Goal: Information Seeking & Learning: Learn about a topic

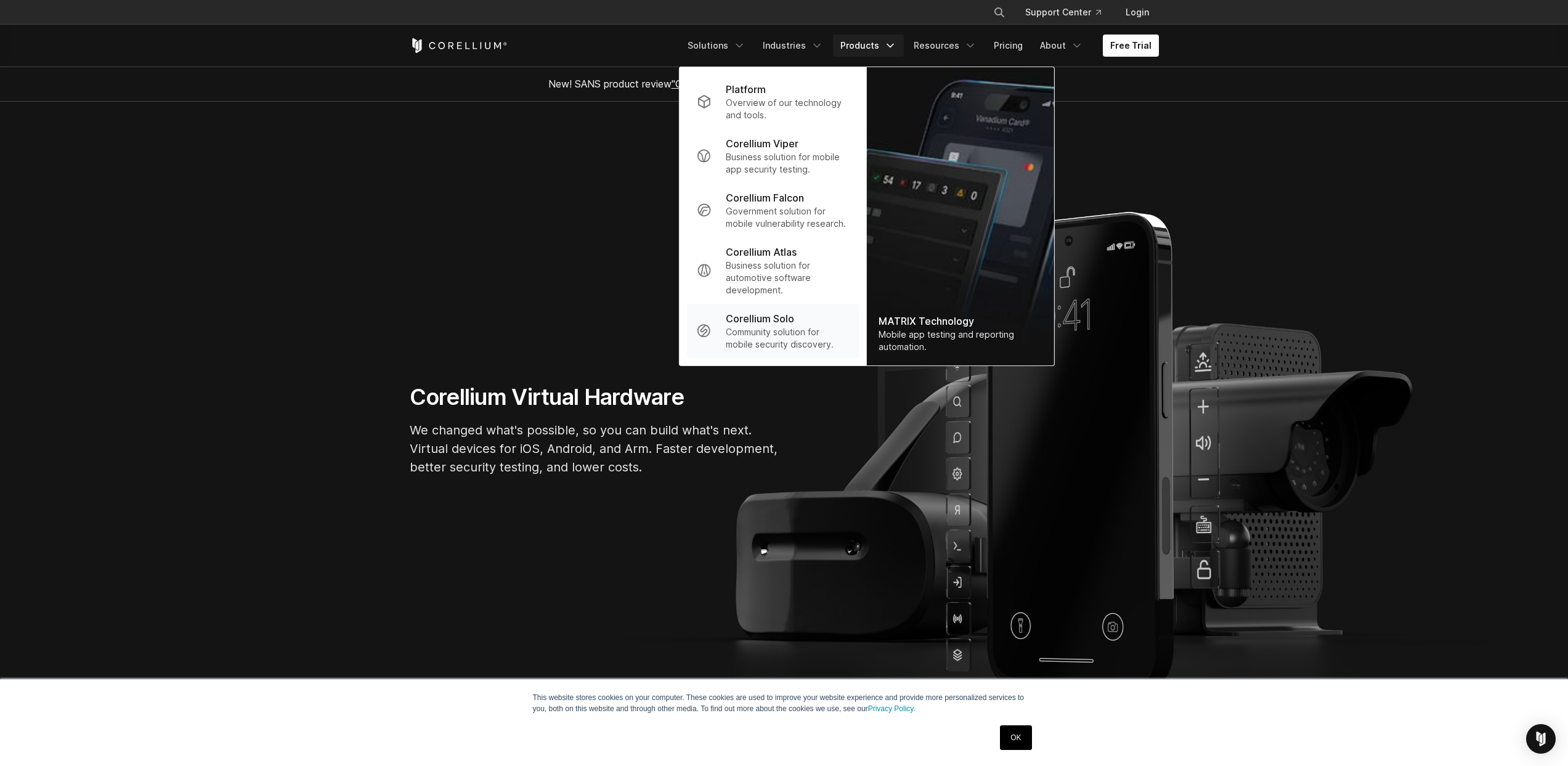
click at [808, 332] on p "Community solution for mobile security discovery." at bounding box center [787, 338] width 122 height 25
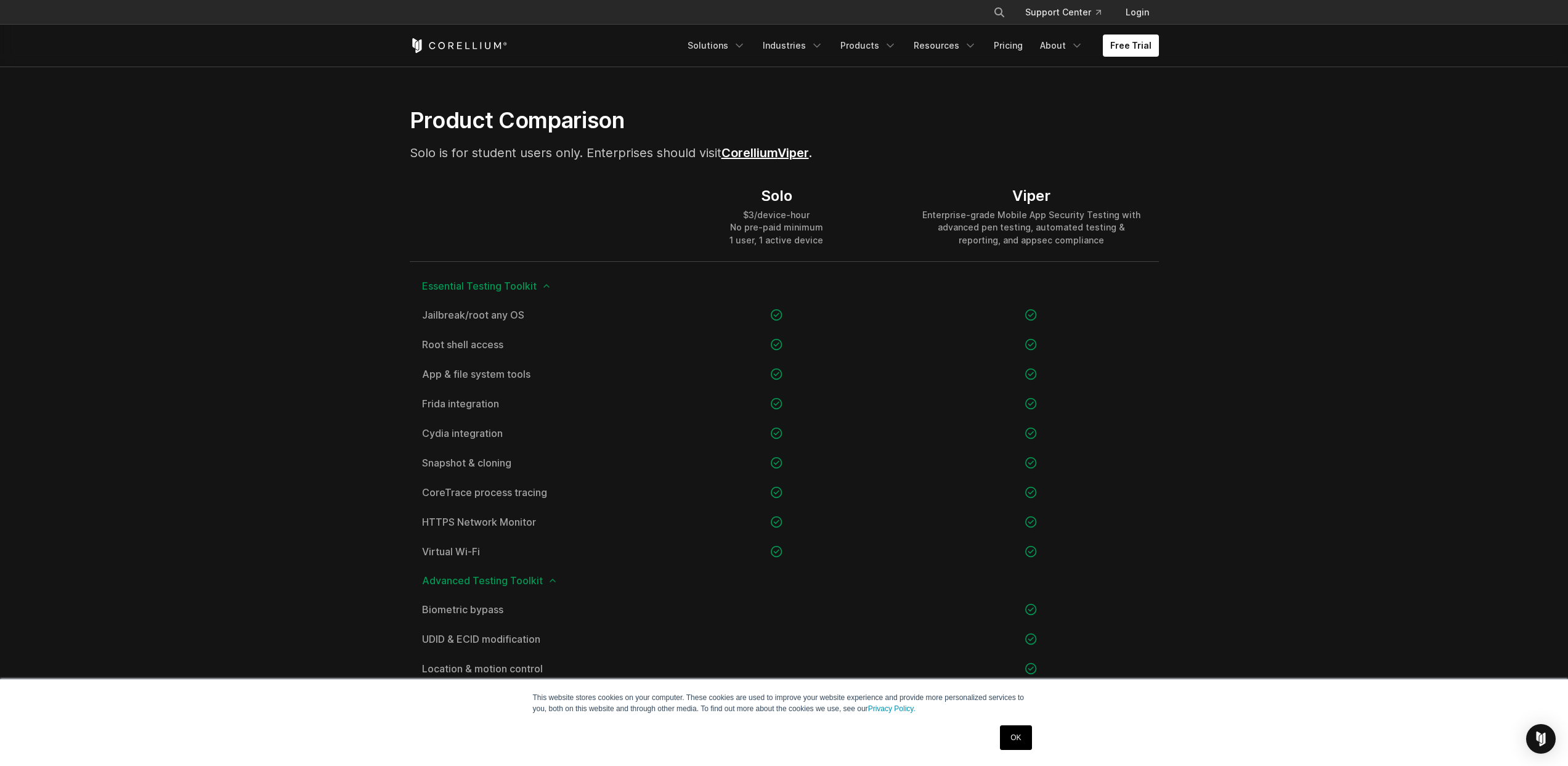
scroll to position [790, 0]
click at [756, 152] on link "Corellium" at bounding box center [750, 154] width 56 height 15
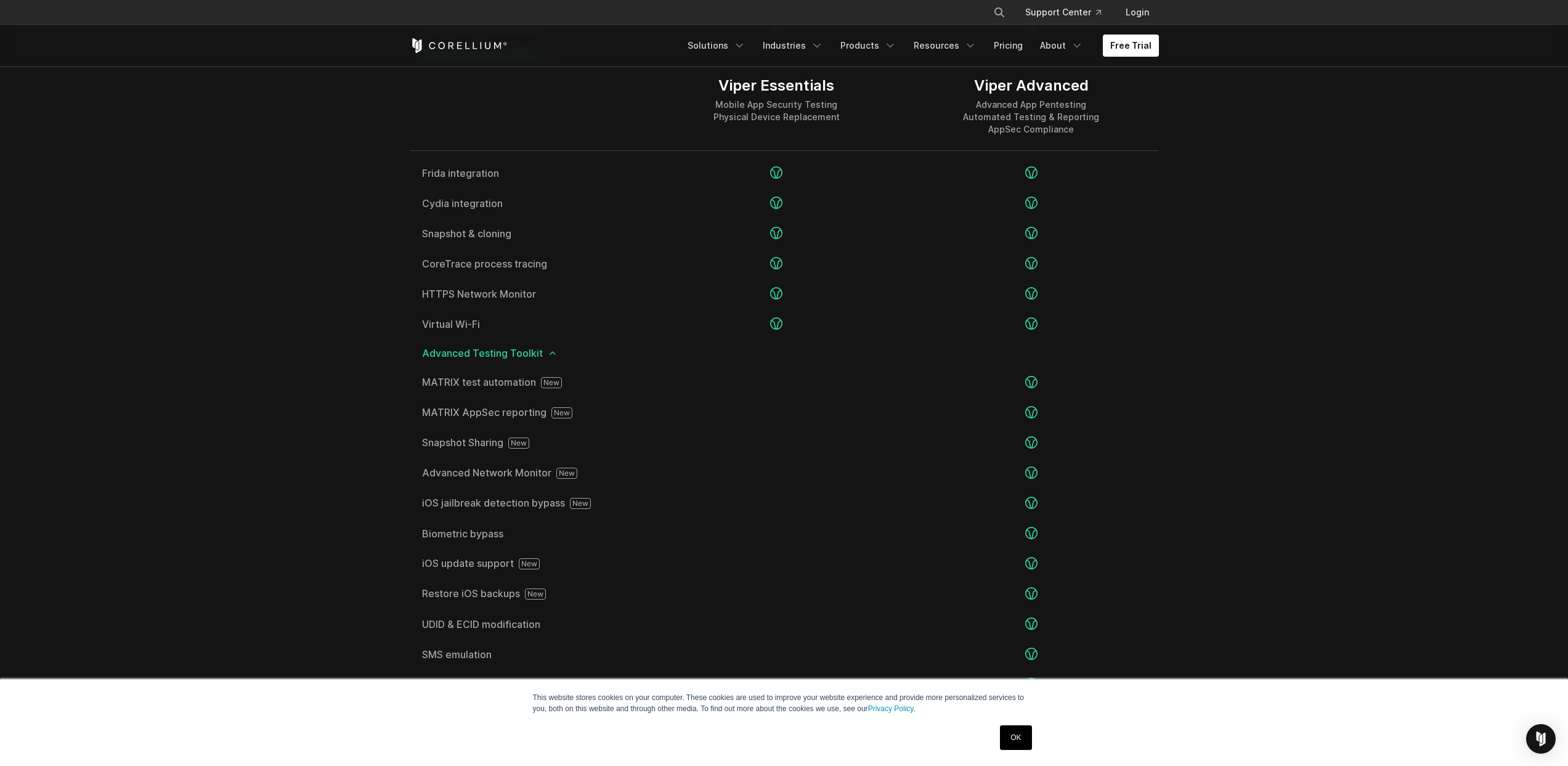
scroll to position [1904, 0]
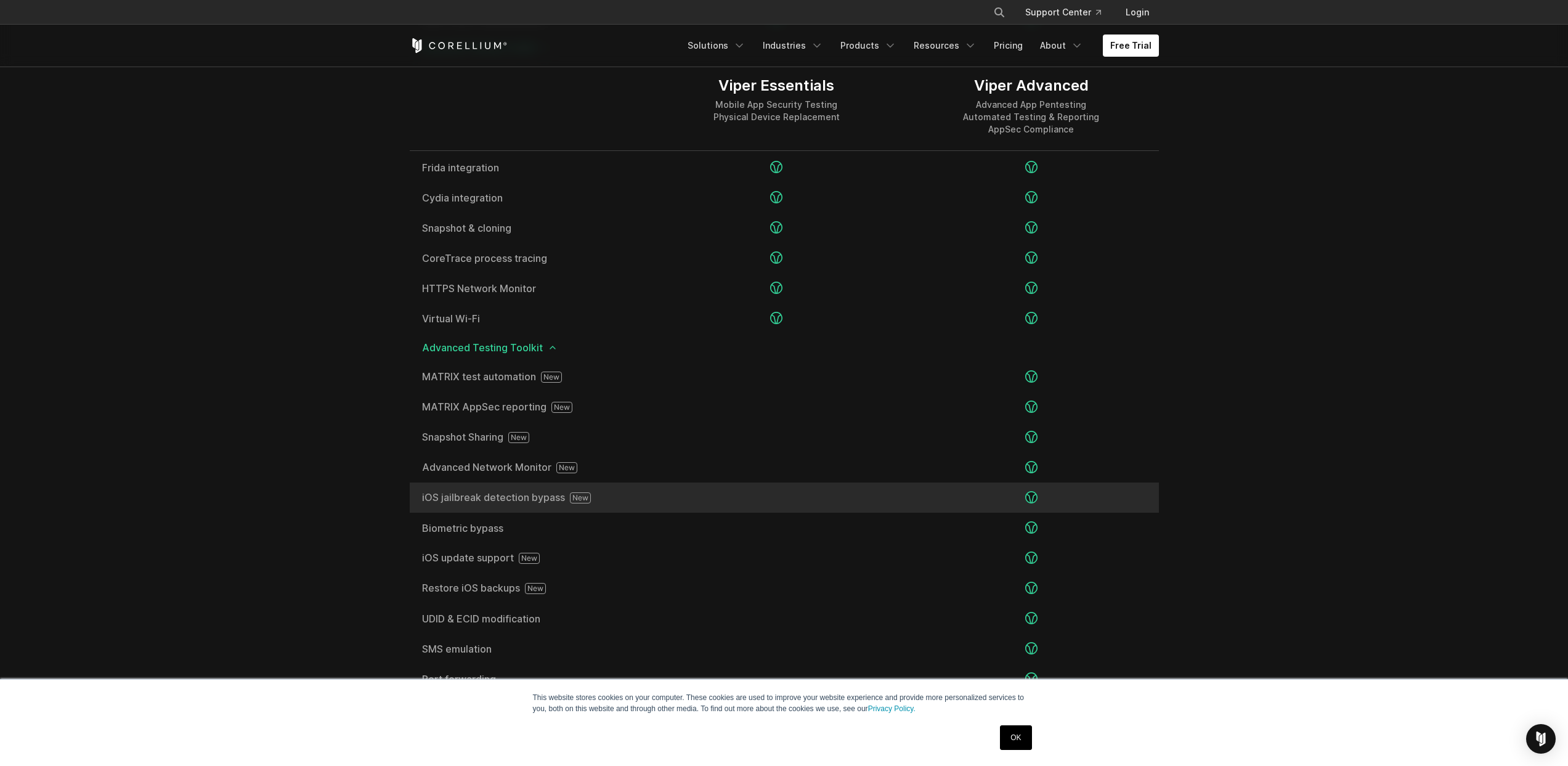
click at [572, 501] on icon at bounding box center [580, 498] width 21 height 11
click at [1035, 496] on icon at bounding box center [1031, 497] width 12 height 12
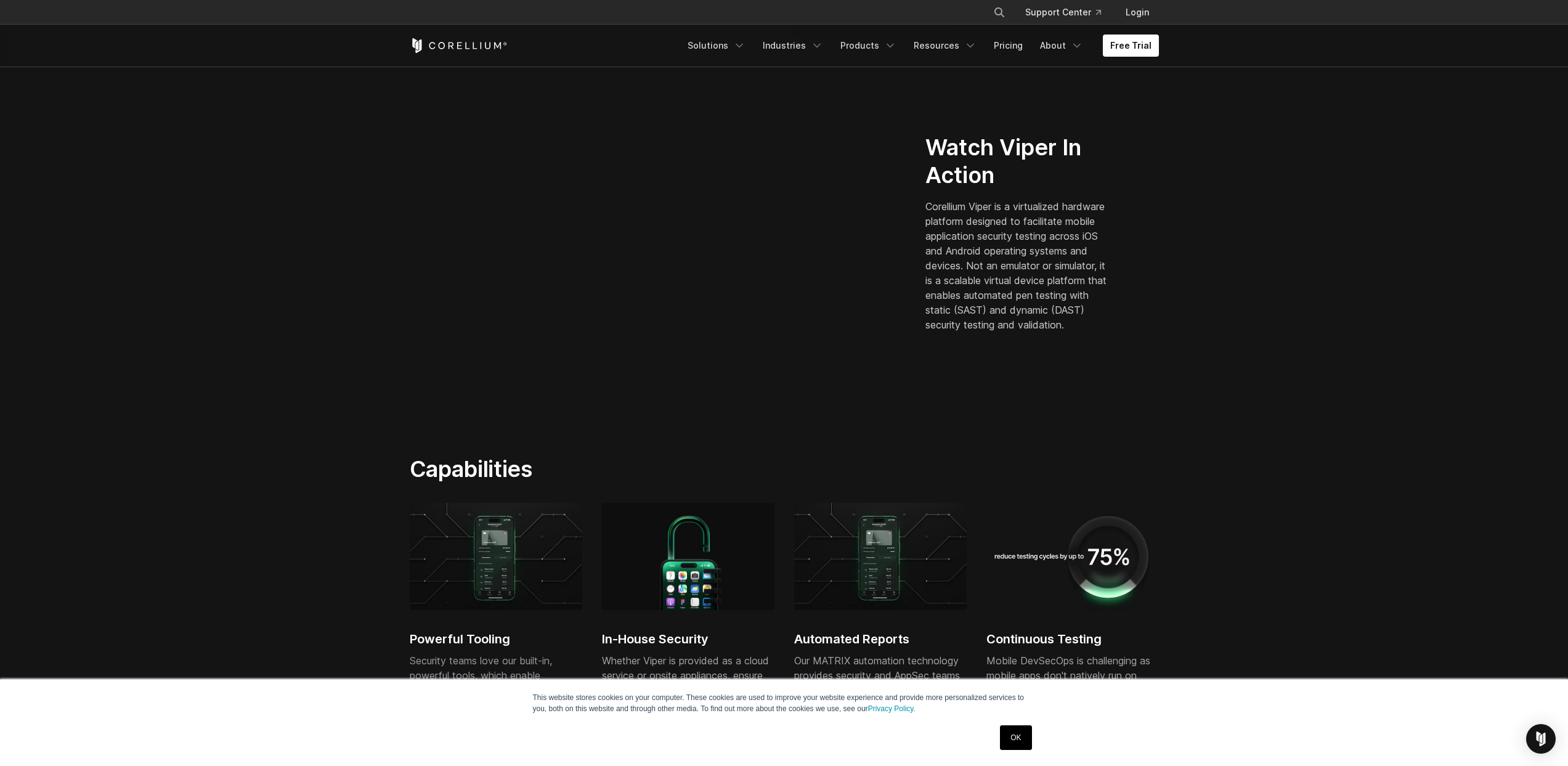
scroll to position [0, 0]
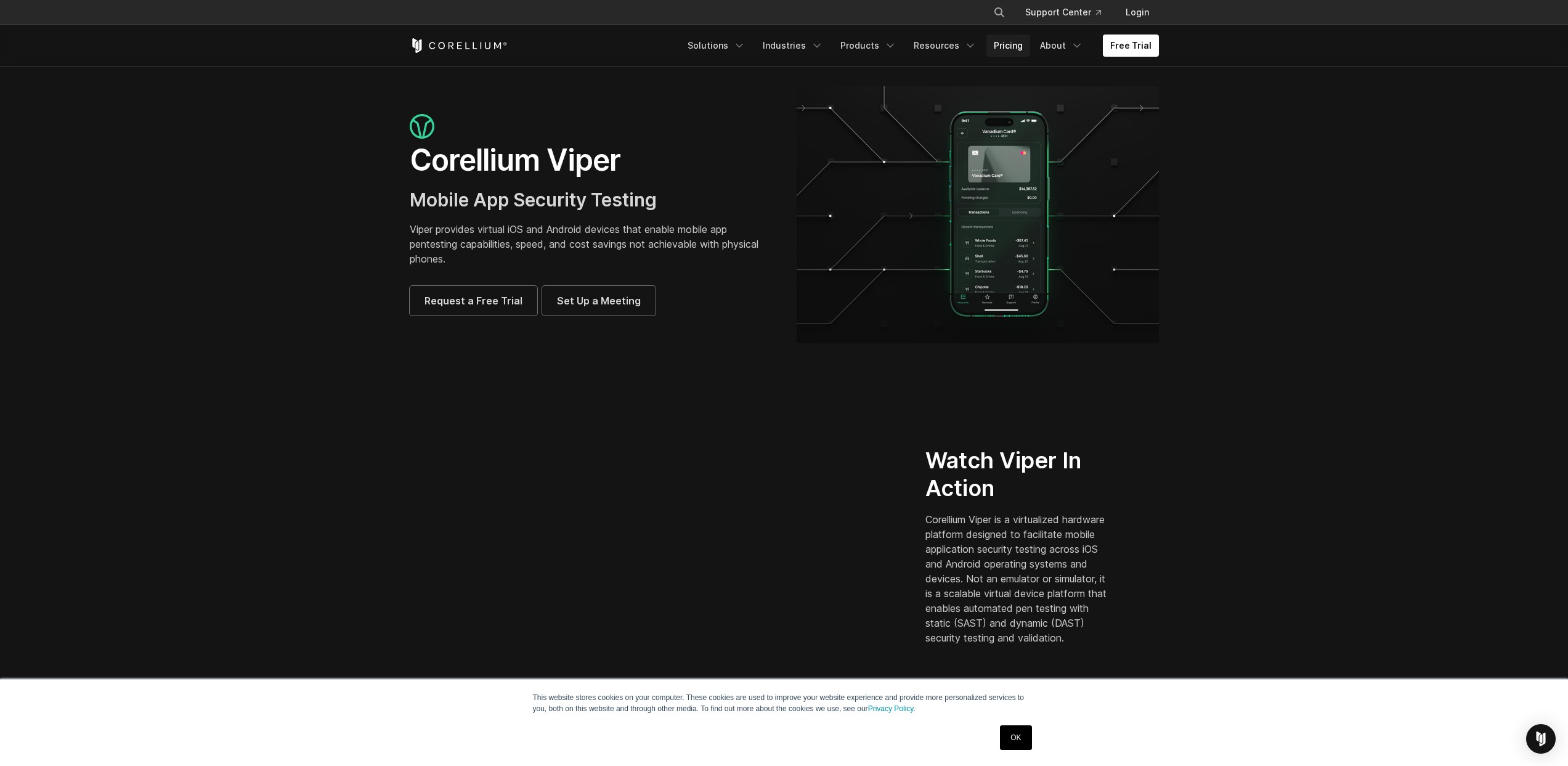
click at [1001, 48] on link "Pricing" at bounding box center [1008, 46] width 44 height 22
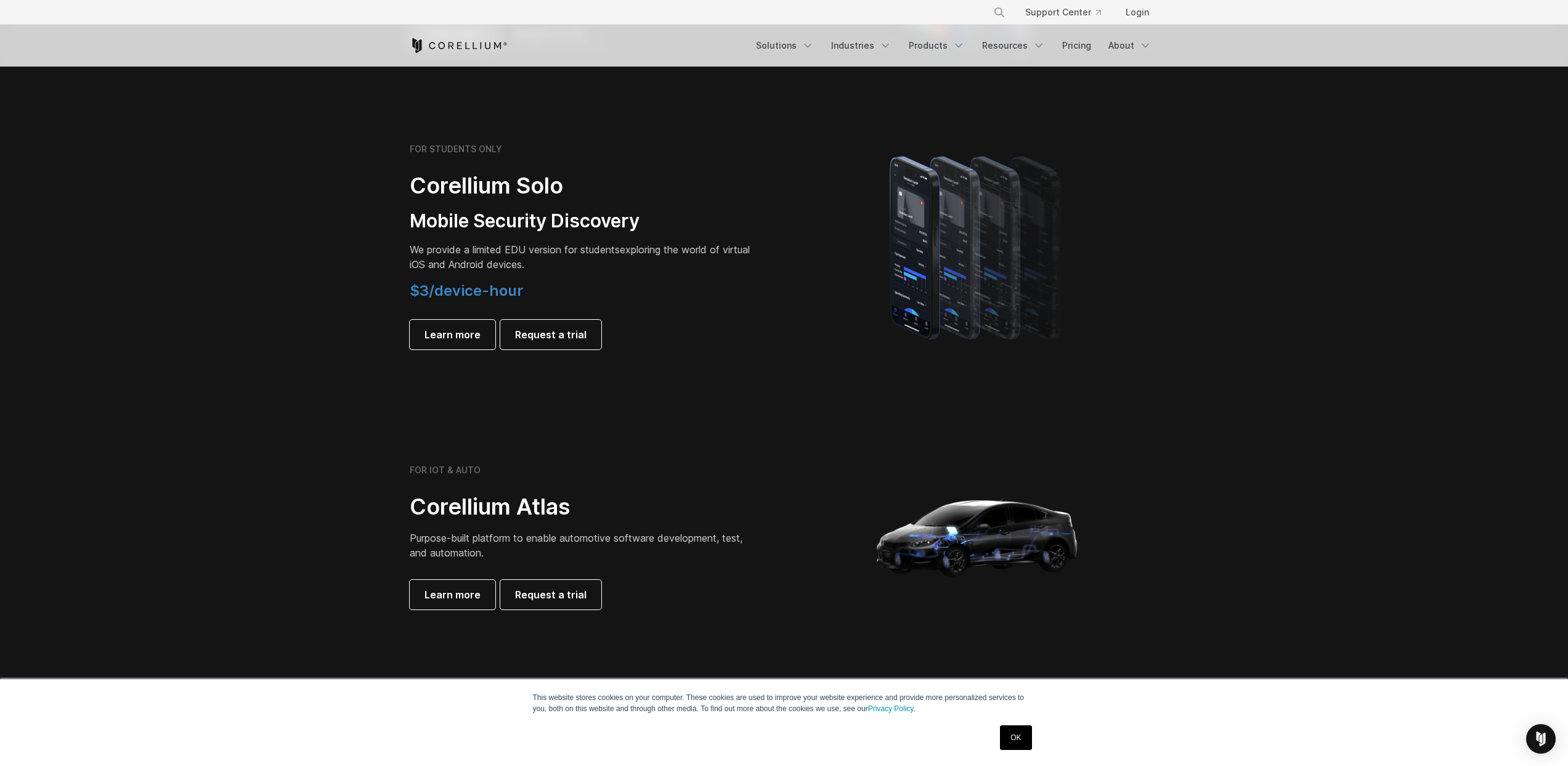
scroll to position [778, 0]
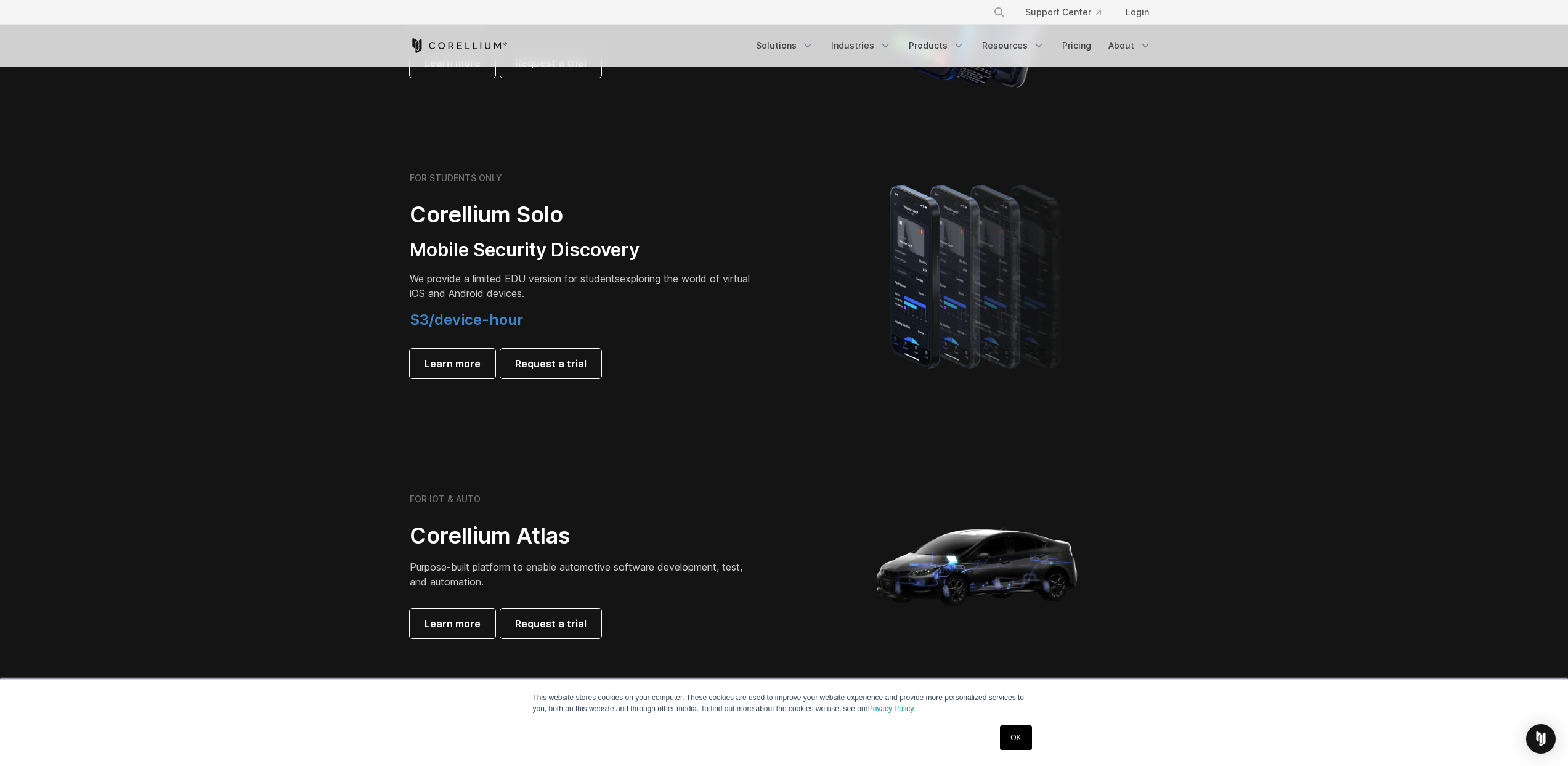
click at [456, 316] on span "$3/device-hour" at bounding box center [466, 320] width 113 height 18
click at [450, 317] on span "$3/device-hour" at bounding box center [466, 320] width 113 height 18
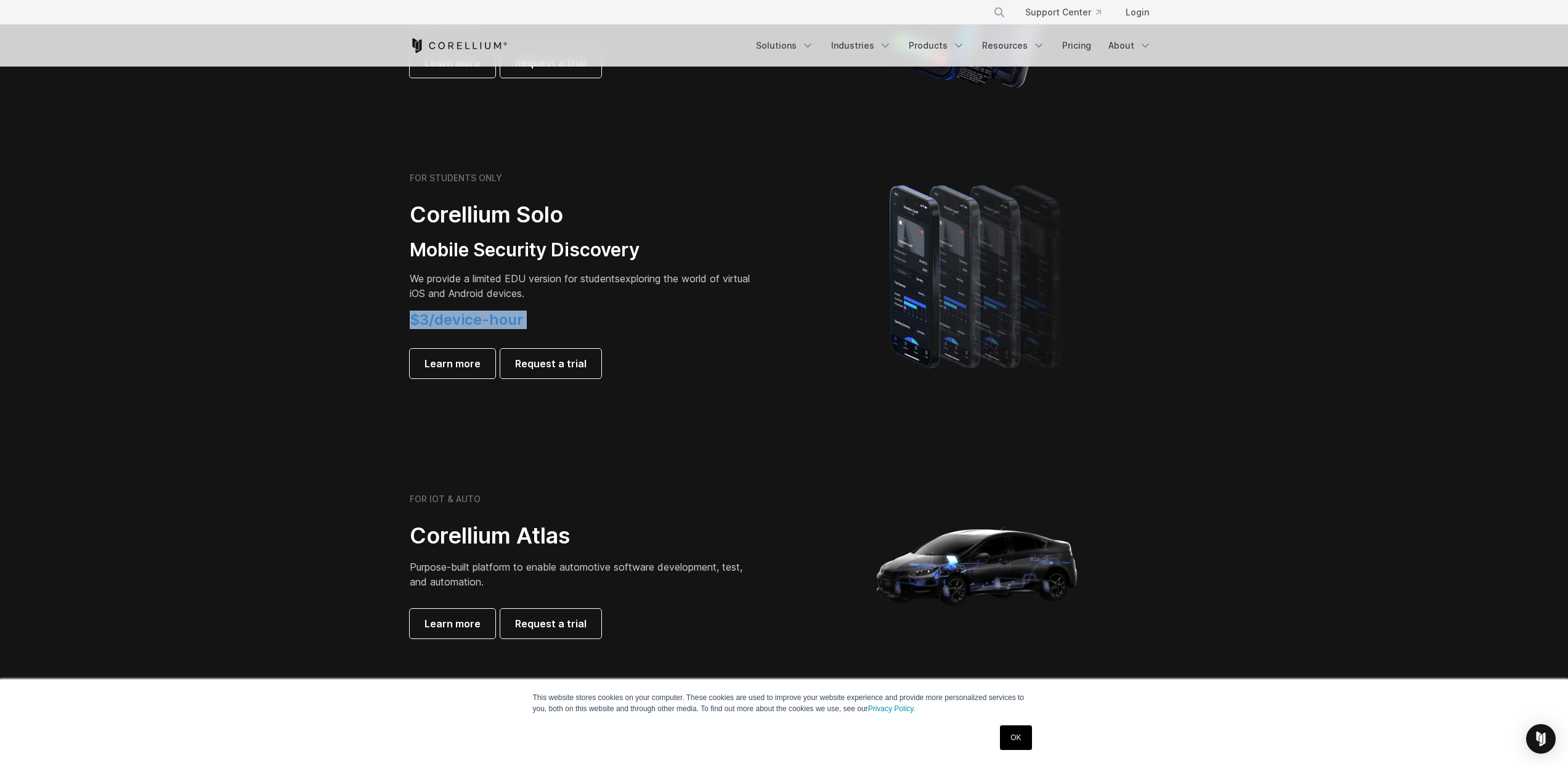
click at [450, 317] on span "$3/device-hour" at bounding box center [466, 320] width 113 height 18
click at [496, 316] on span "$3/device-hour" at bounding box center [466, 320] width 113 height 18
click at [499, 317] on span "$3/device-hour" at bounding box center [466, 320] width 113 height 18
click at [494, 324] on span "$3/device-hour" at bounding box center [466, 320] width 113 height 18
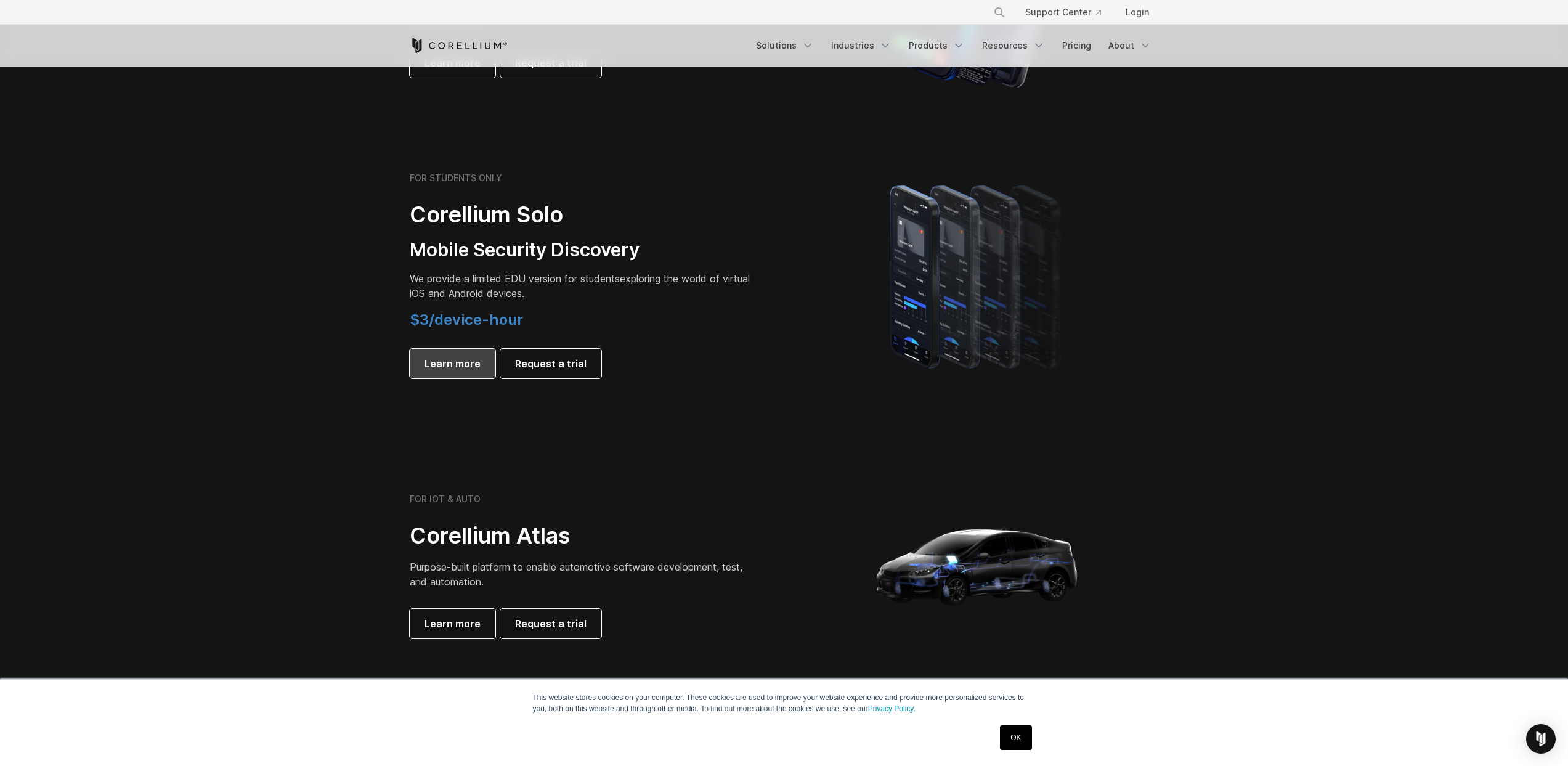
click at [466, 366] on span "Learn more" at bounding box center [452, 364] width 56 height 15
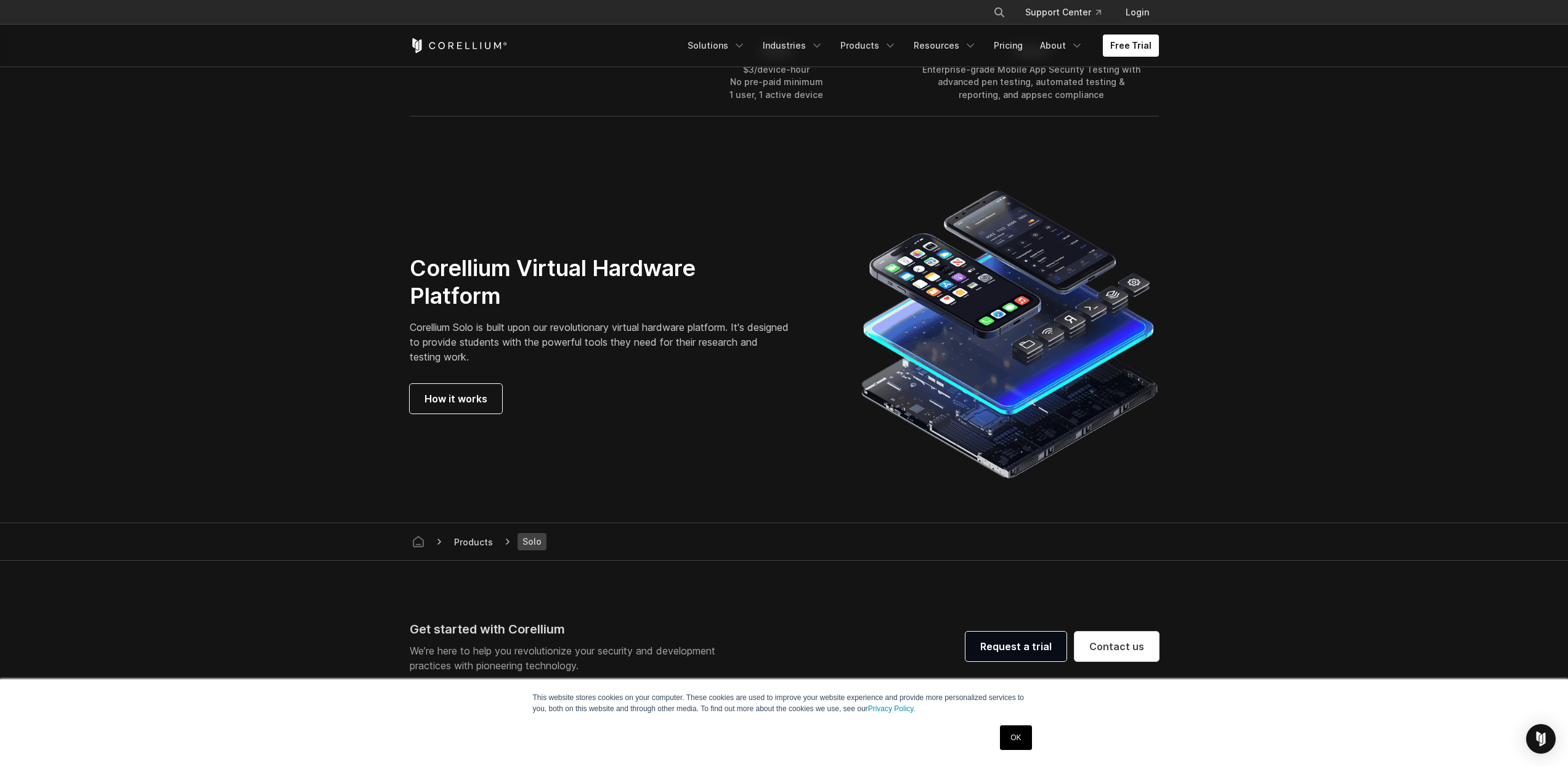
scroll to position [2013, 0]
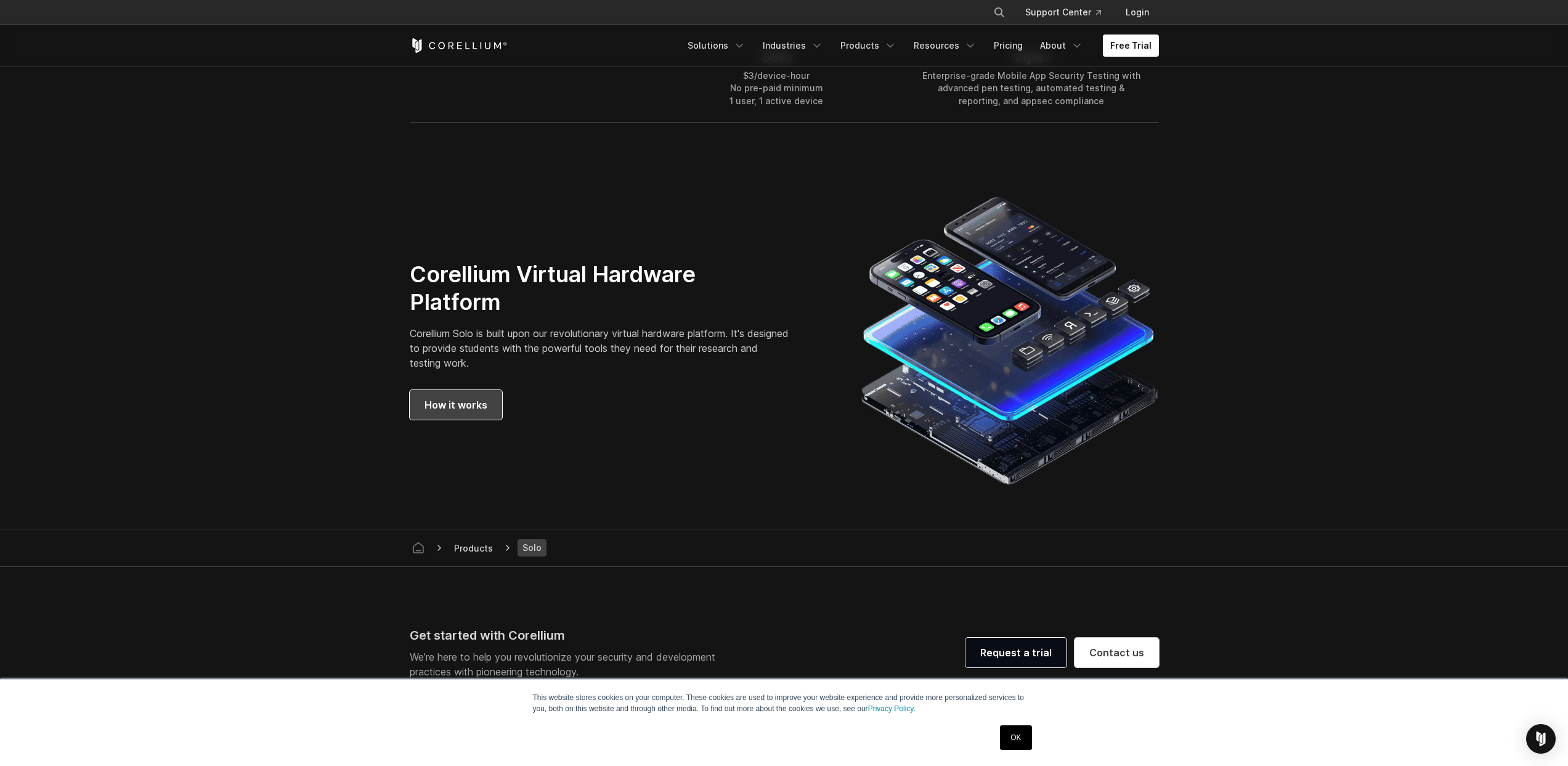
click at [456, 404] on span "How it works" at bounding box center [456, 405] width 63 height 15
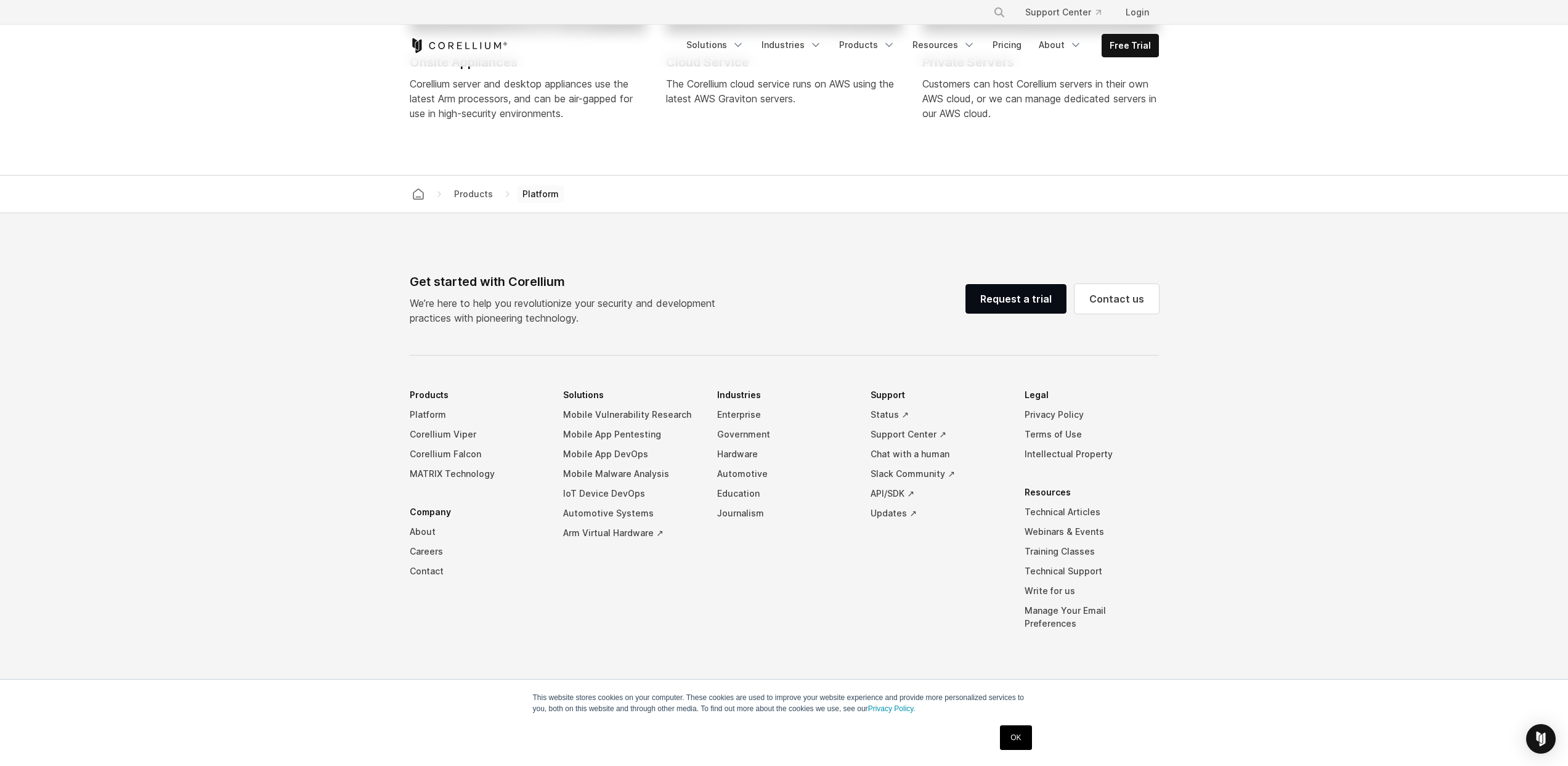
scroll to position [5650, 0]
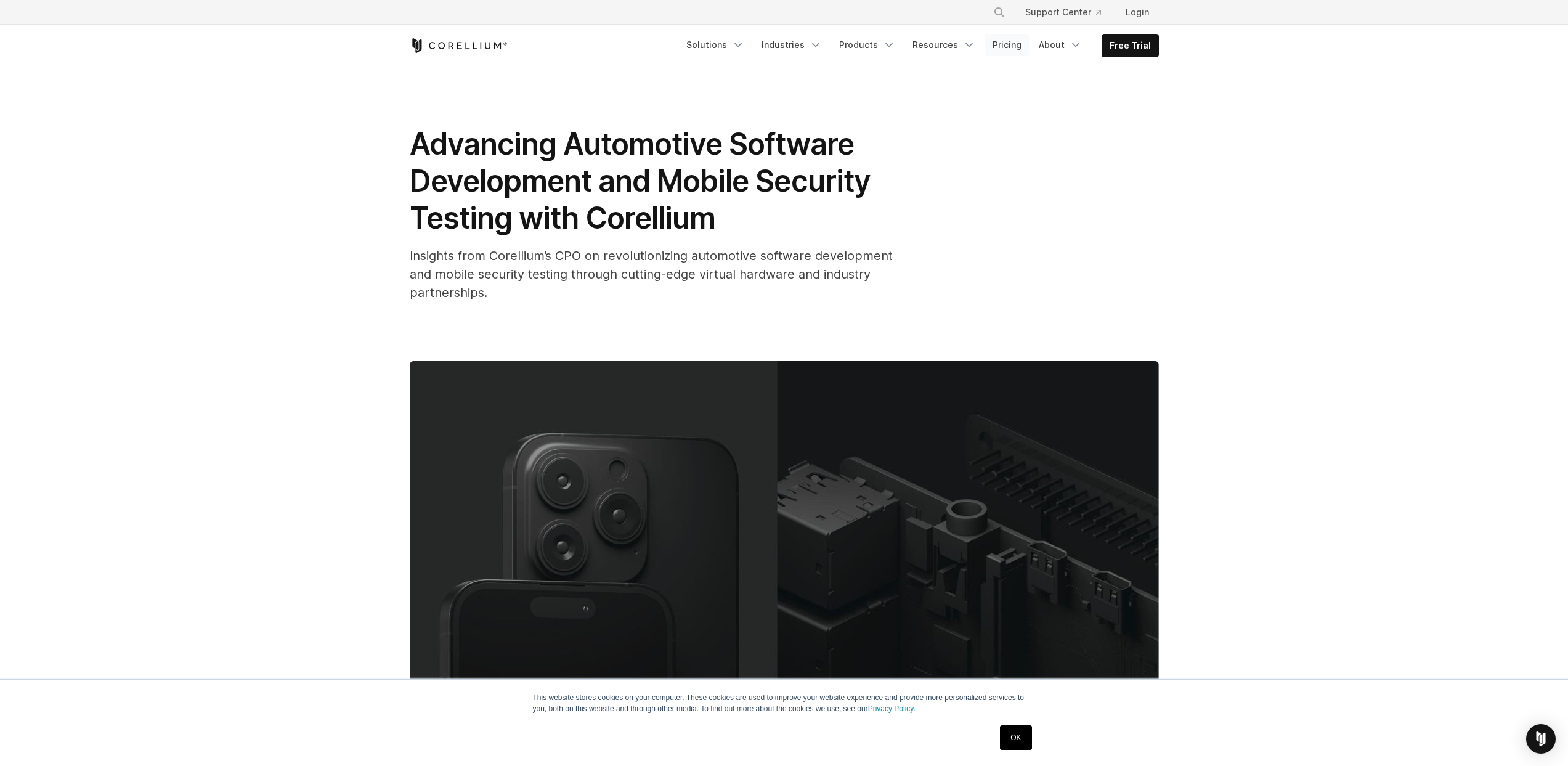
click at [1001, 44] on link "Pricing" at bounding box center [1007, 45] width 44 height 22
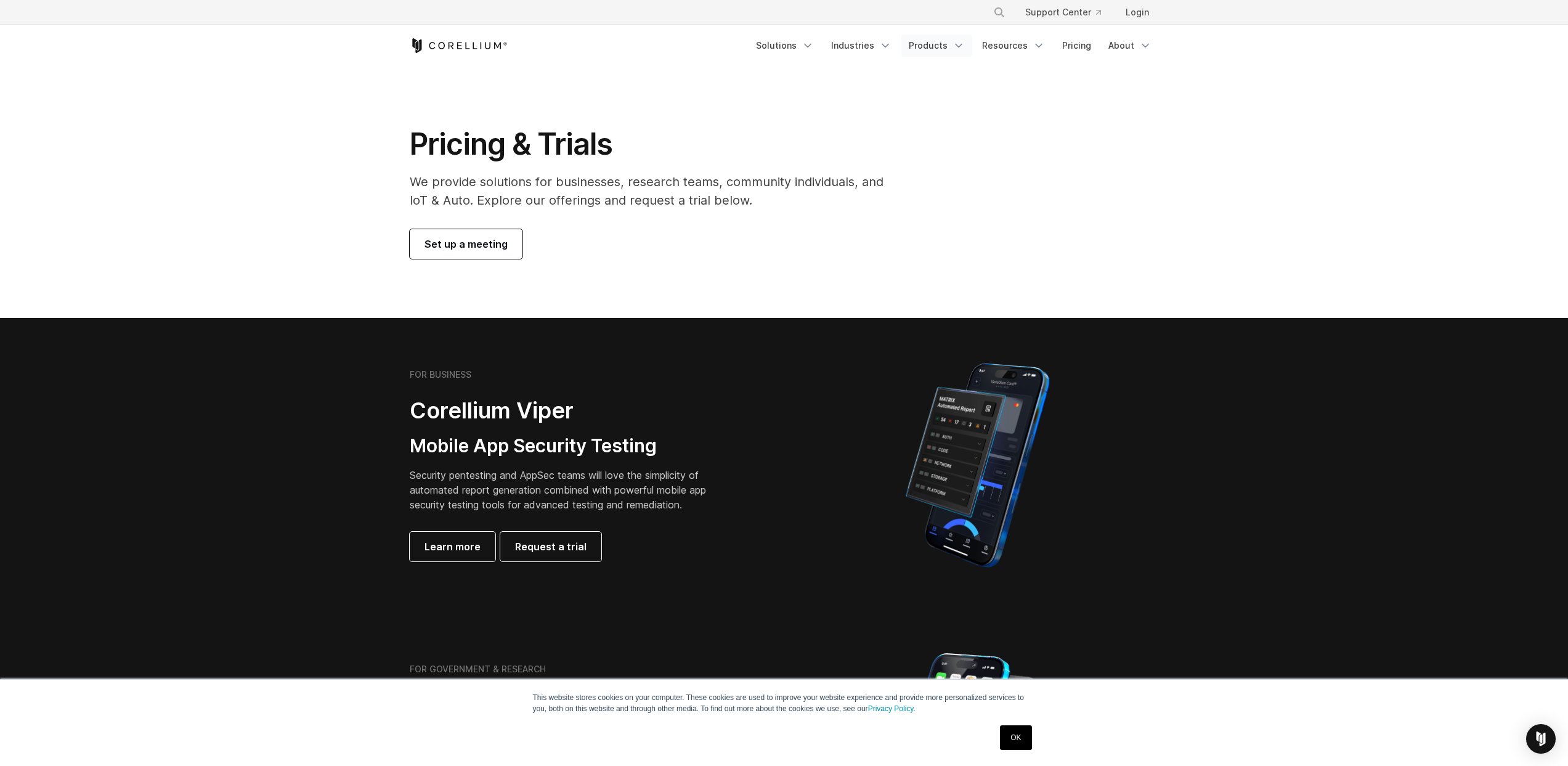
click at [958, 46] on icon "Navigation Menu" at bounding box center [958, 45] width 12 height 12
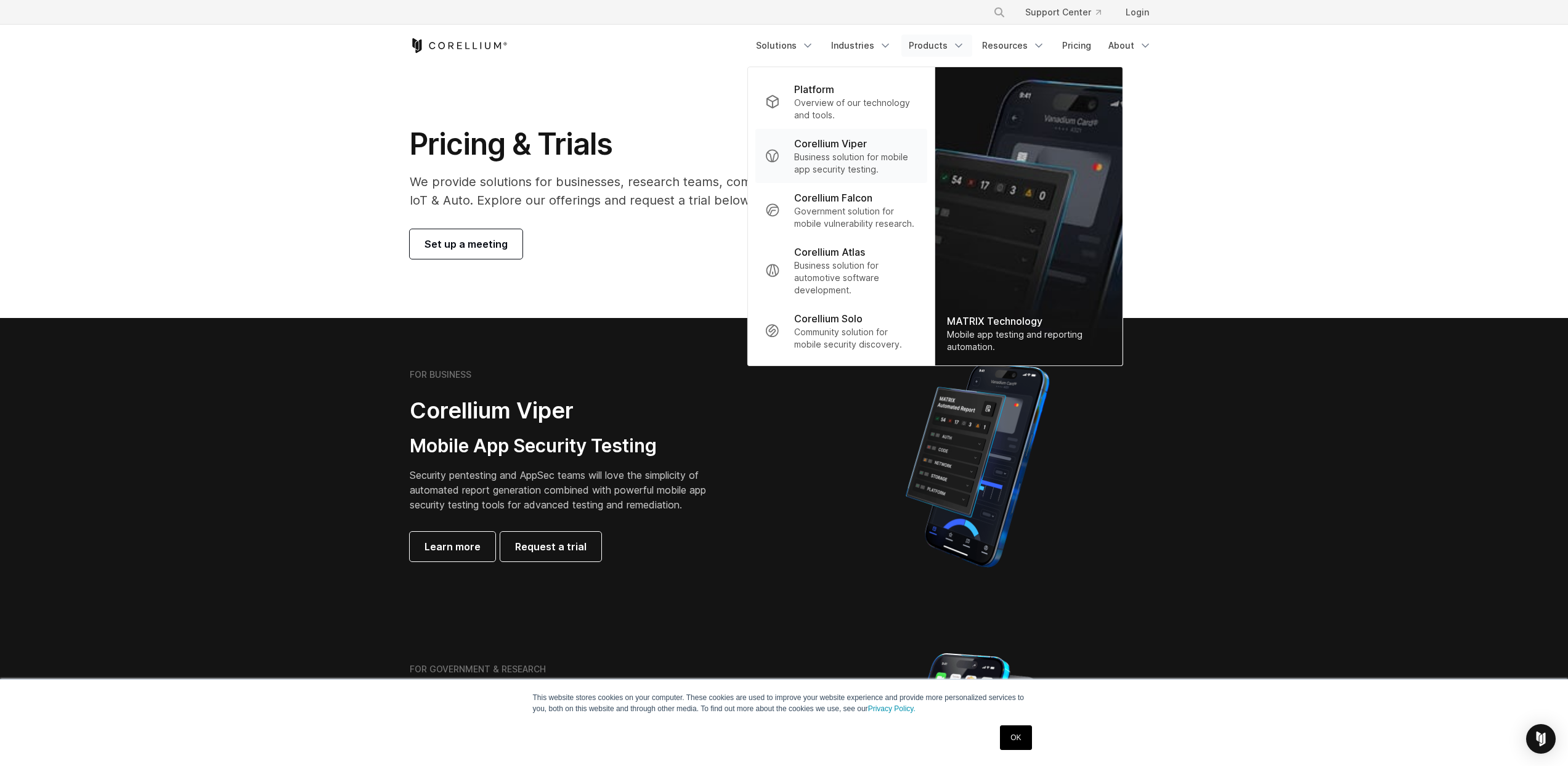
click at [850, 165] on p "Business solution for mobile app security testing." at bounding box center [855, 164] width 122 height 25
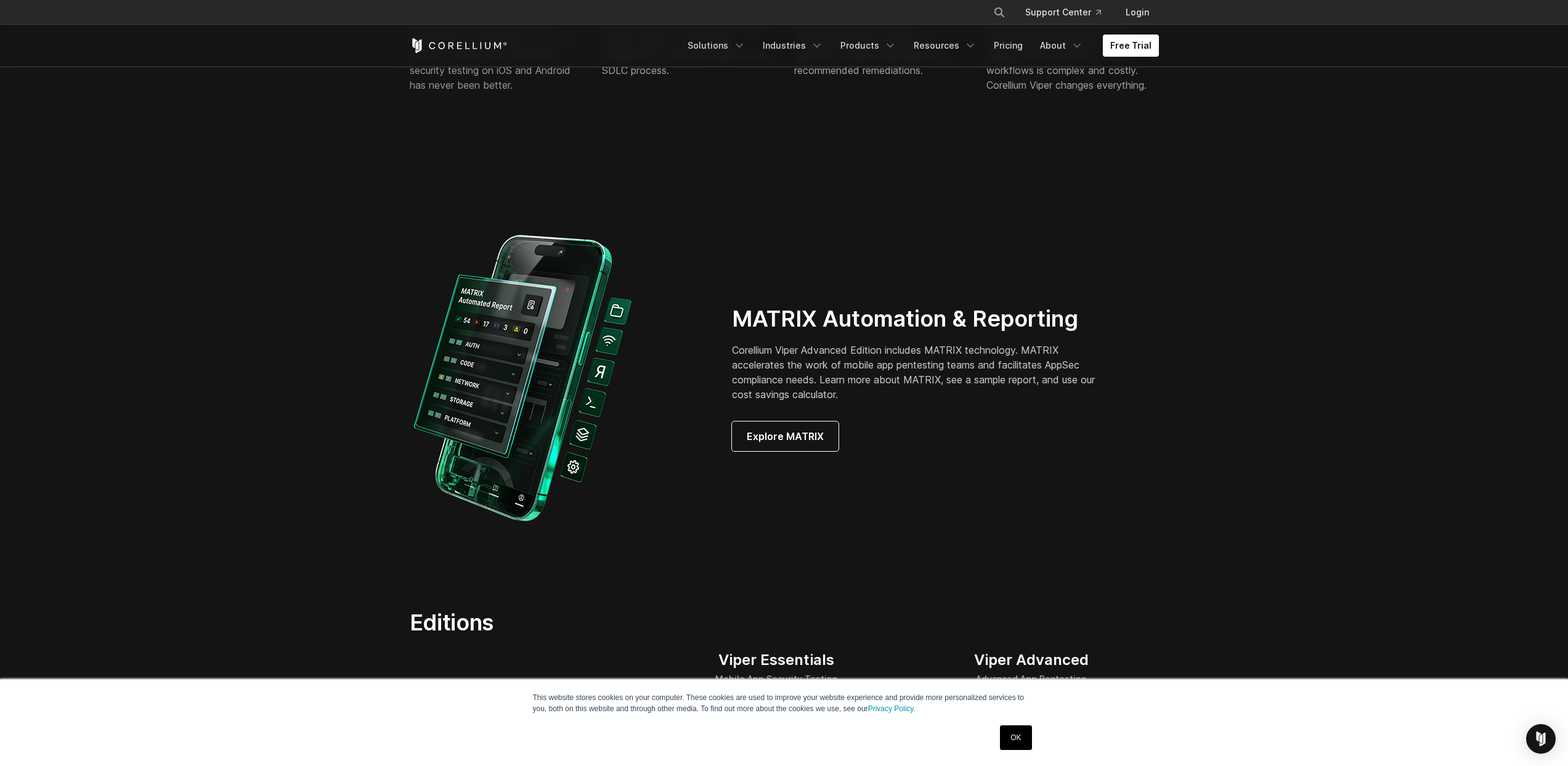
scroll to position [787, 0]
